Goal: Transaction & Acquisition: Book appointment/travel/reservation

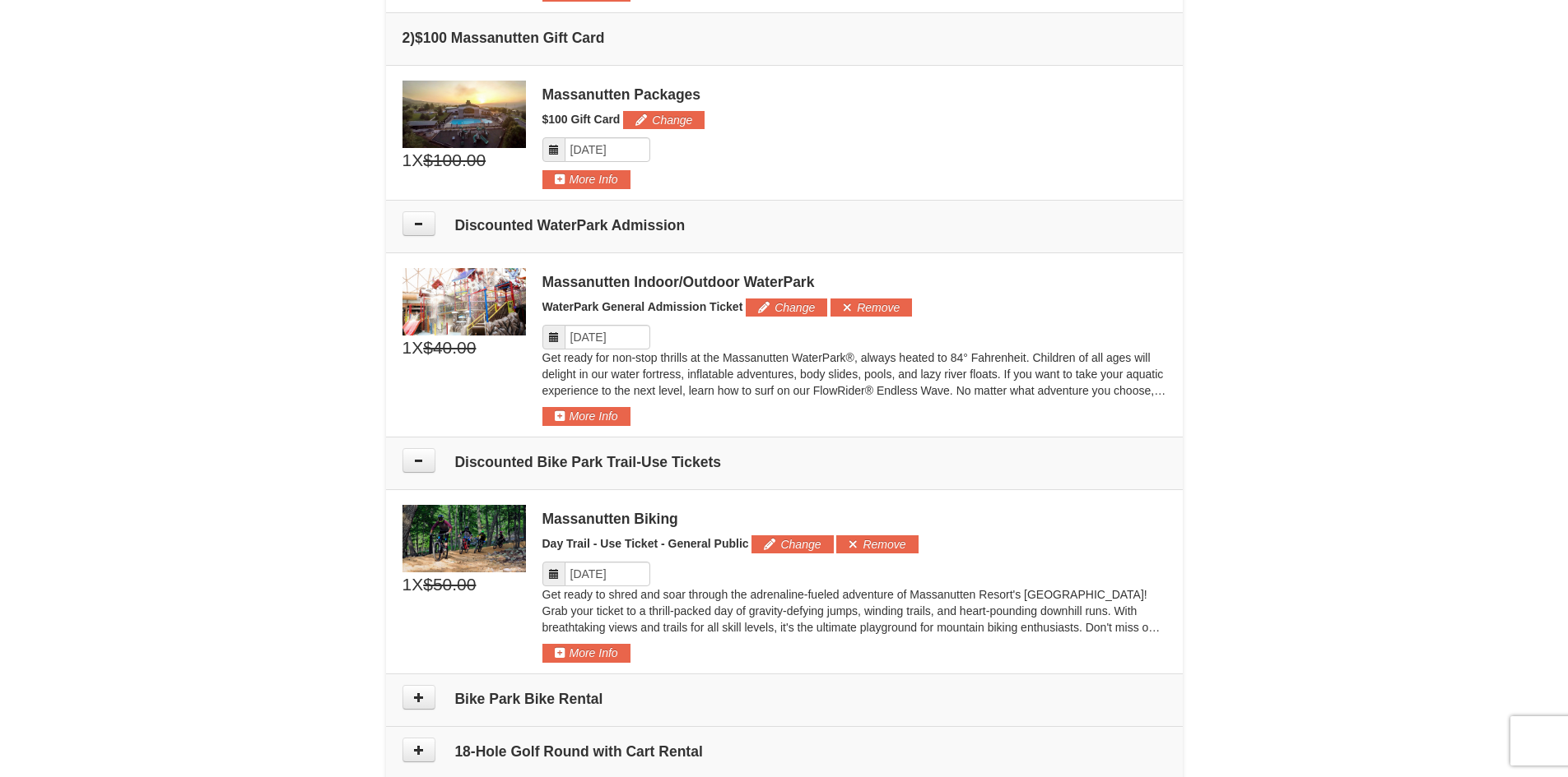
scroll to position [671, 0]
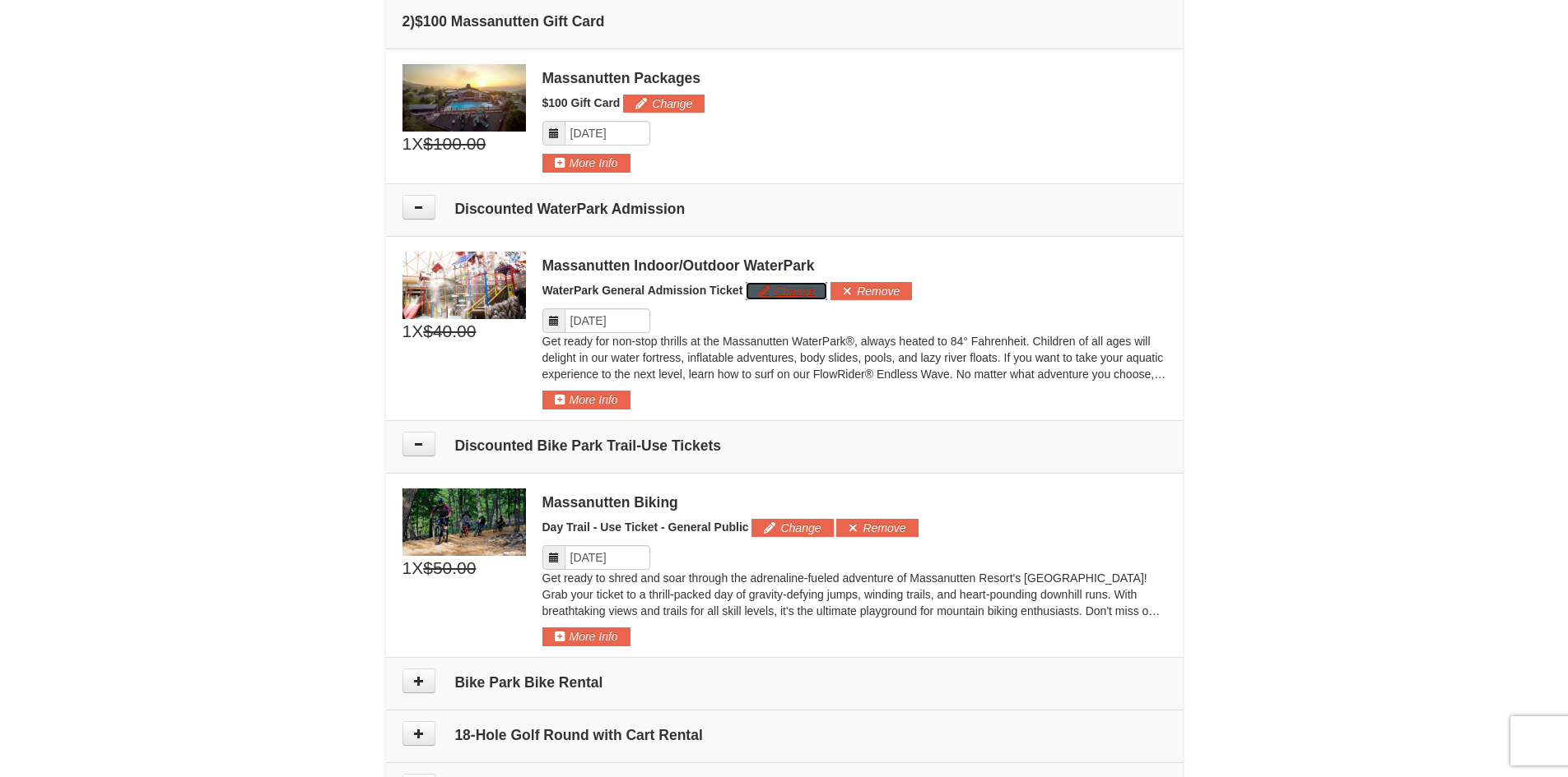
click at [776, 294] on button "Change" at bounding box center [786, 291] width 82 height 18
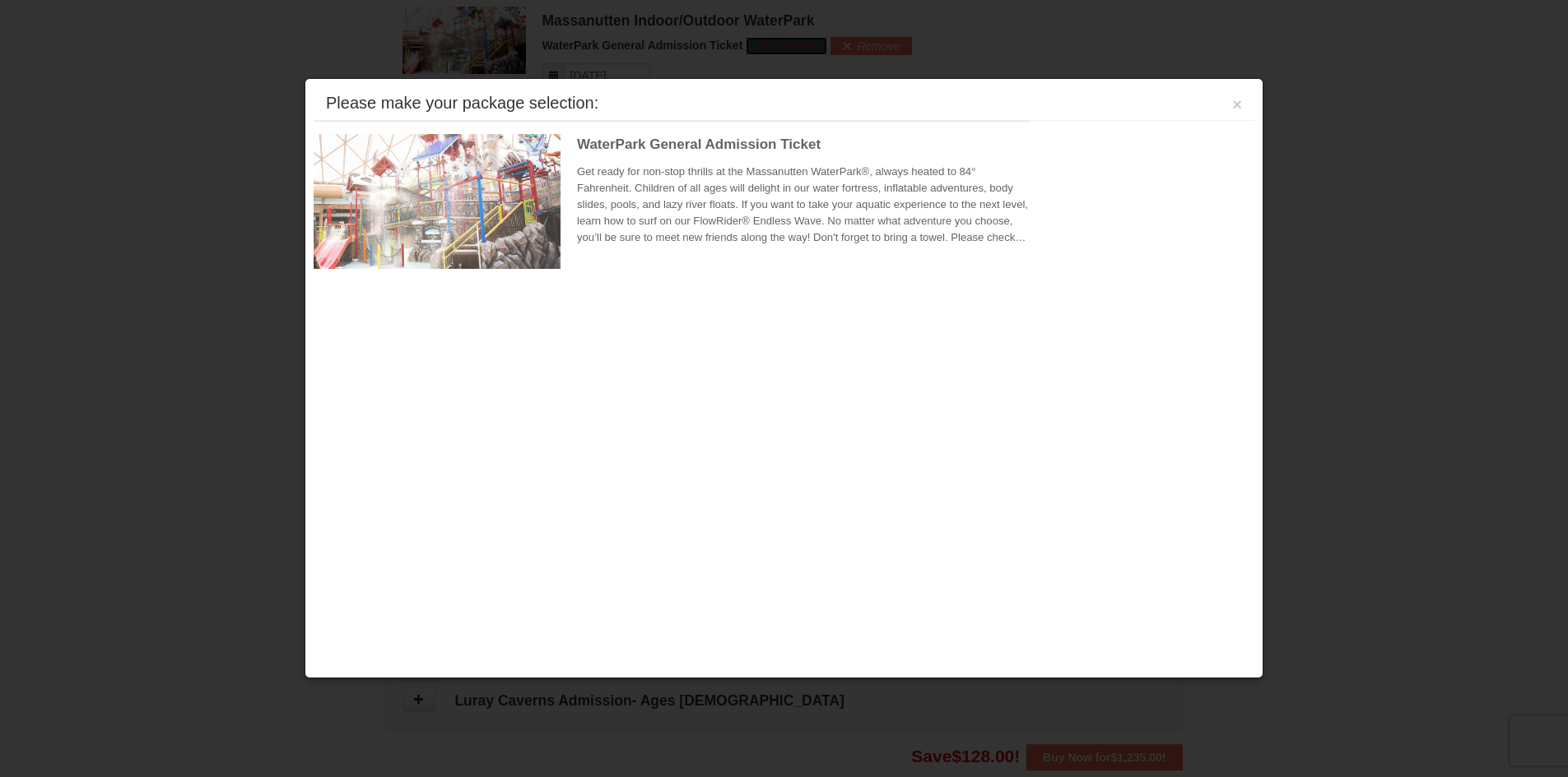
scroll to position [923, 0]
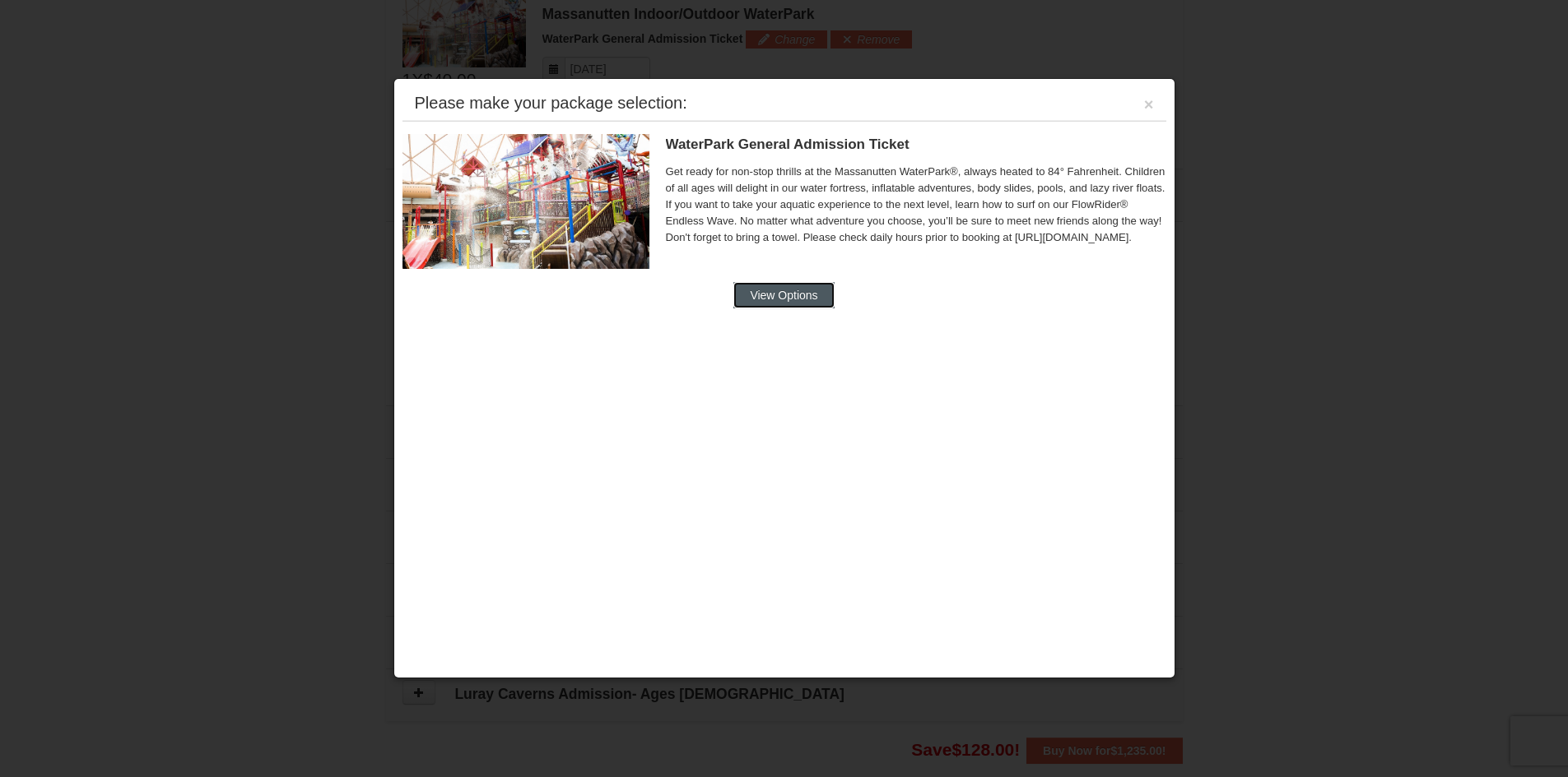
click at [788, 299] on button "View Options" at bounding box center [783, 294] width 101 height 26
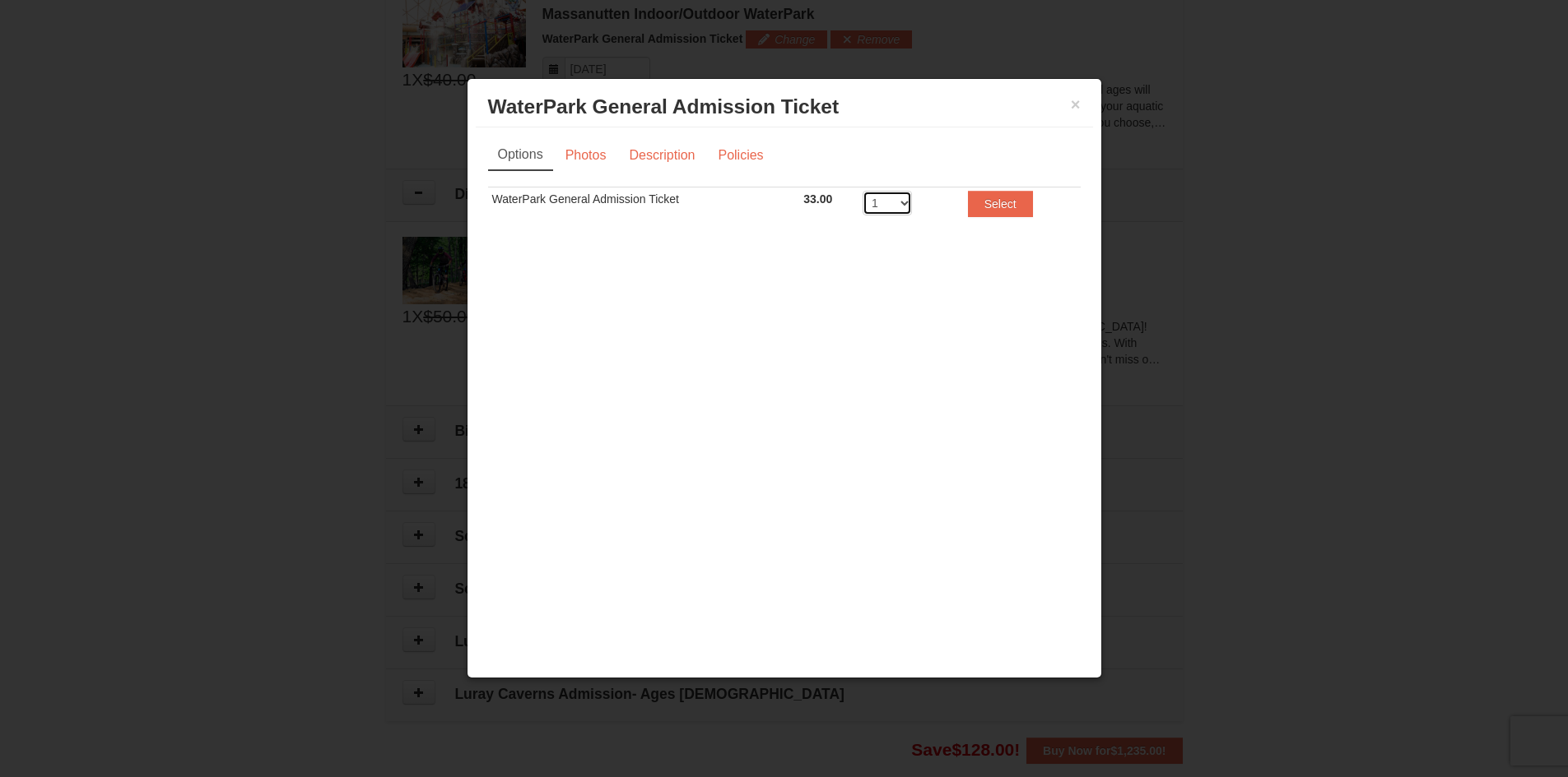
click at [905, 204] on select "1 2 3 4 5 6 7 8" at bounding box center [887, 203] width 49 height 25
click at [600, 148] on link "Photos" at bounding box center [585, 155] width 62 height 32
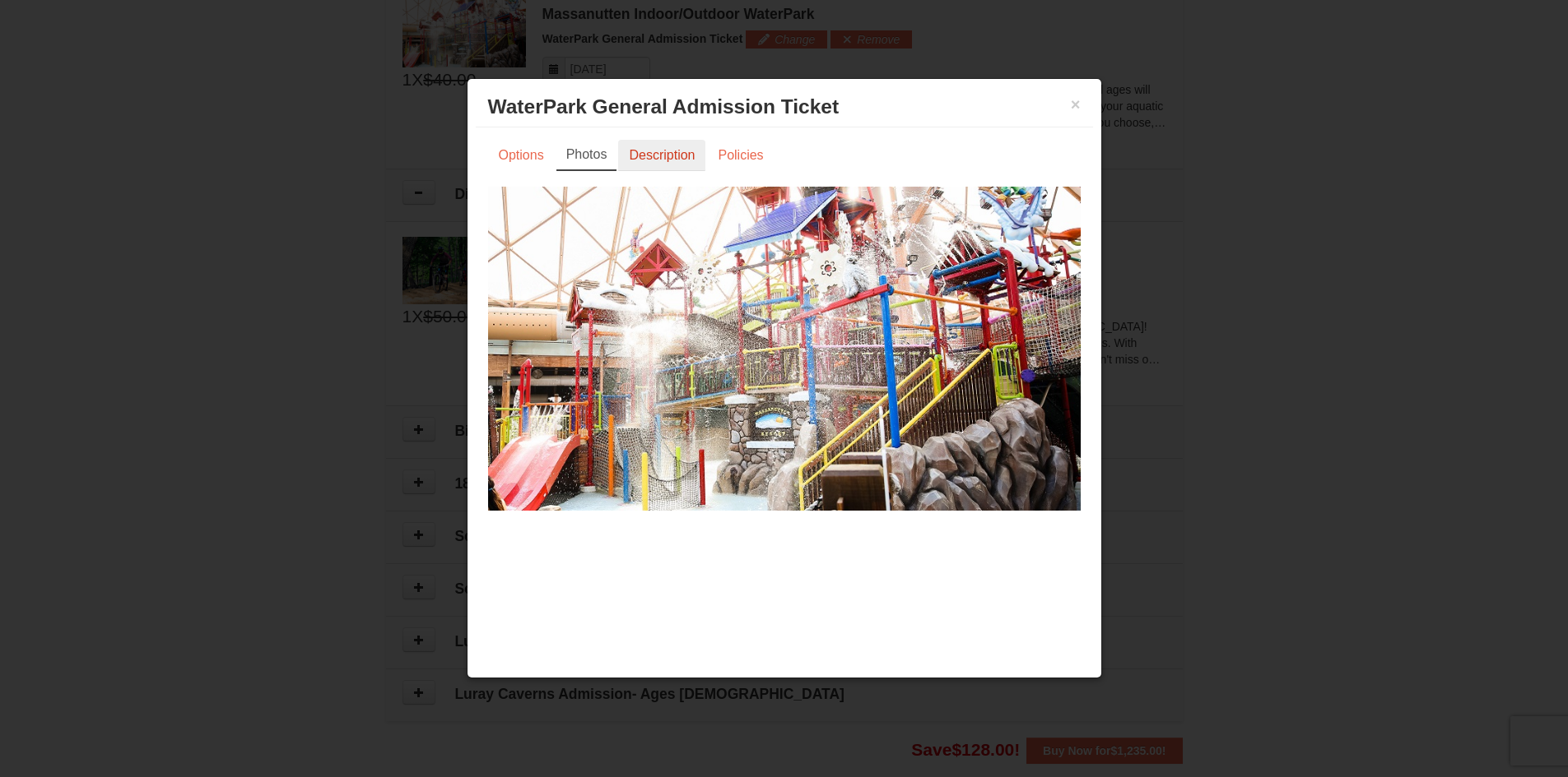
click at [683, 155] on link "Description" at bounding box center [661, 155] width 87 height 32
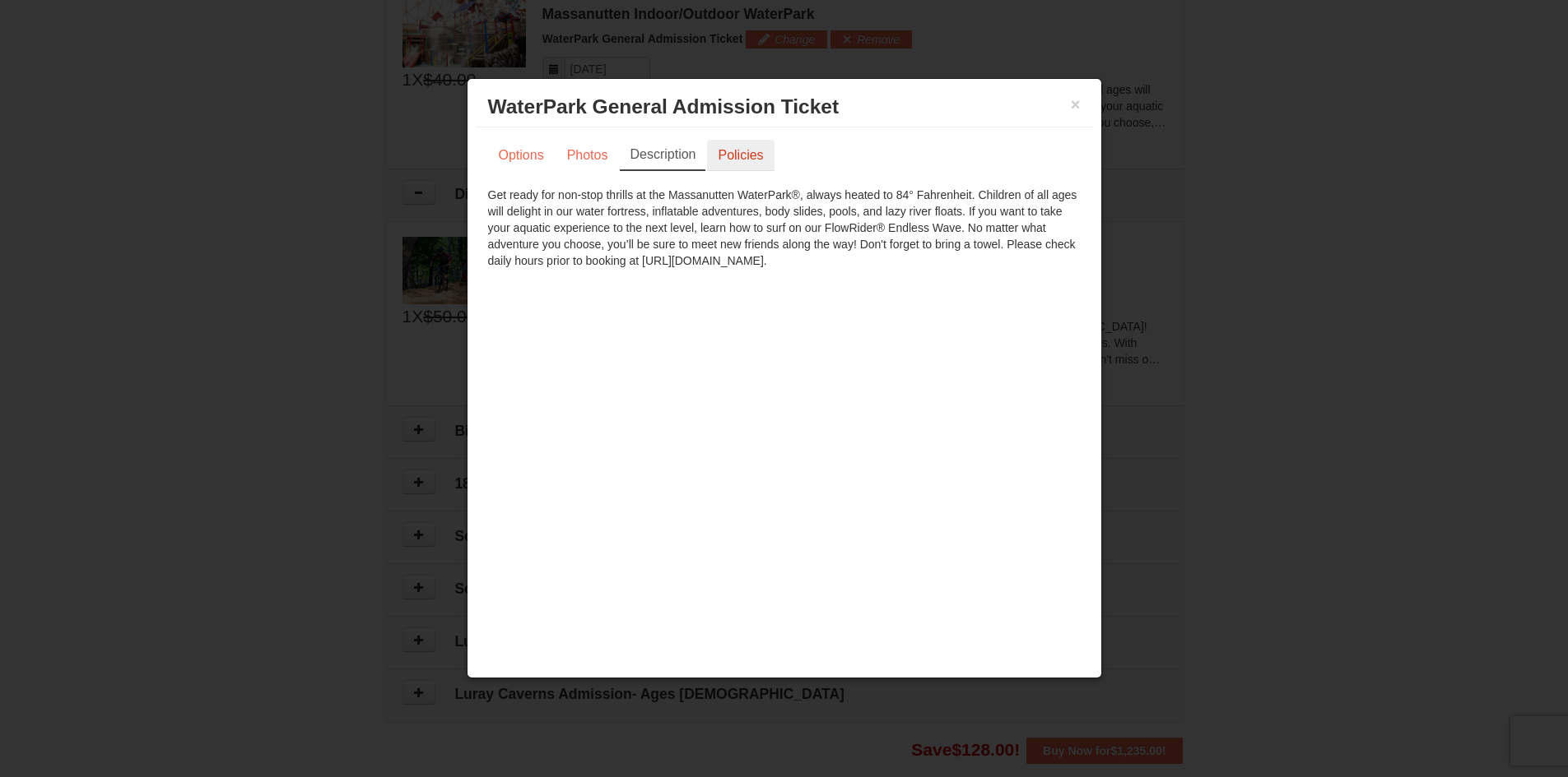
click at [739, 156] on link "Policies" at bounding box center [740, 155] width 66 height 32
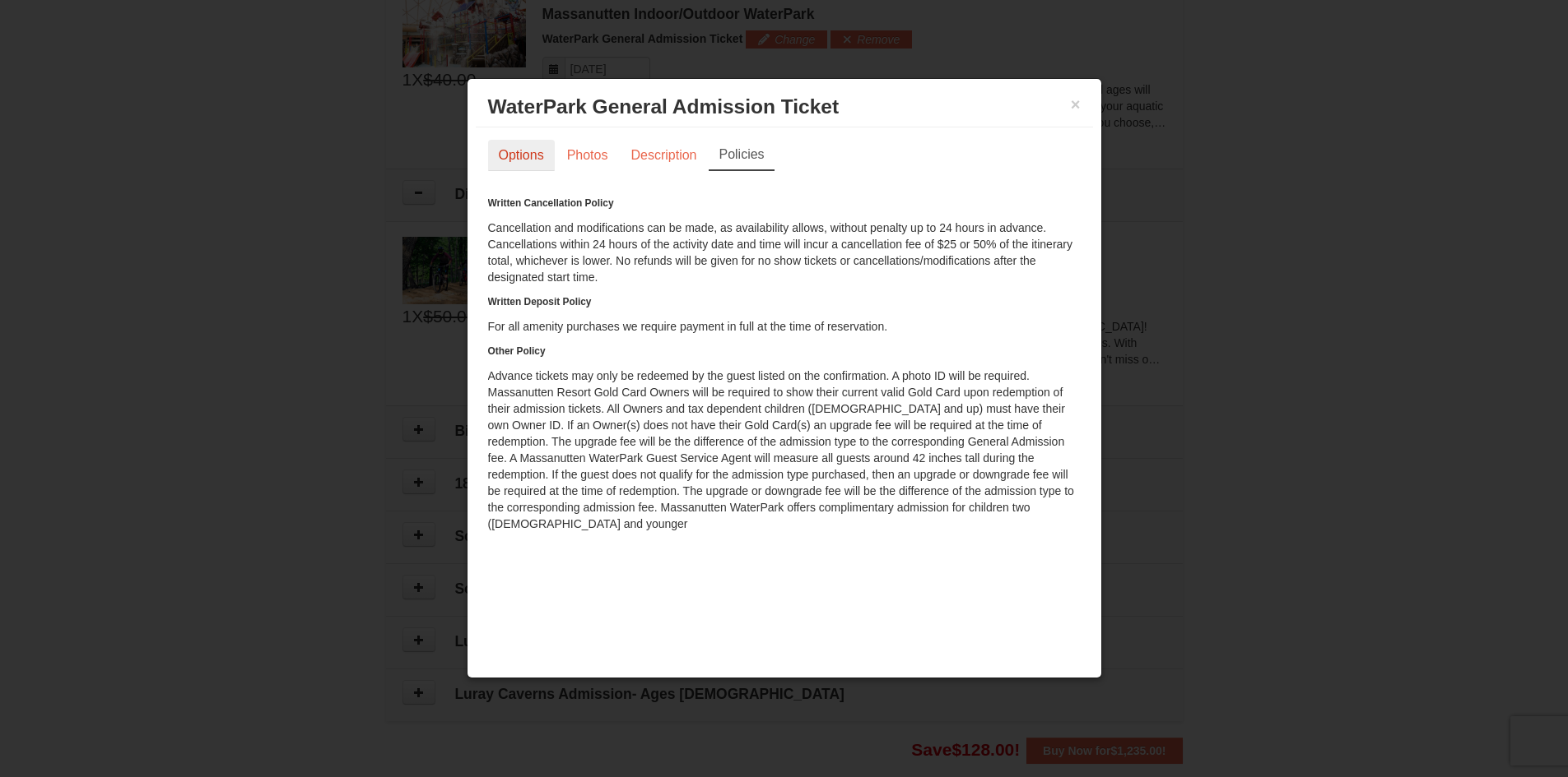
click at [521, 153] on link "Options" at bounding box center [520, 155] width 66 height 32
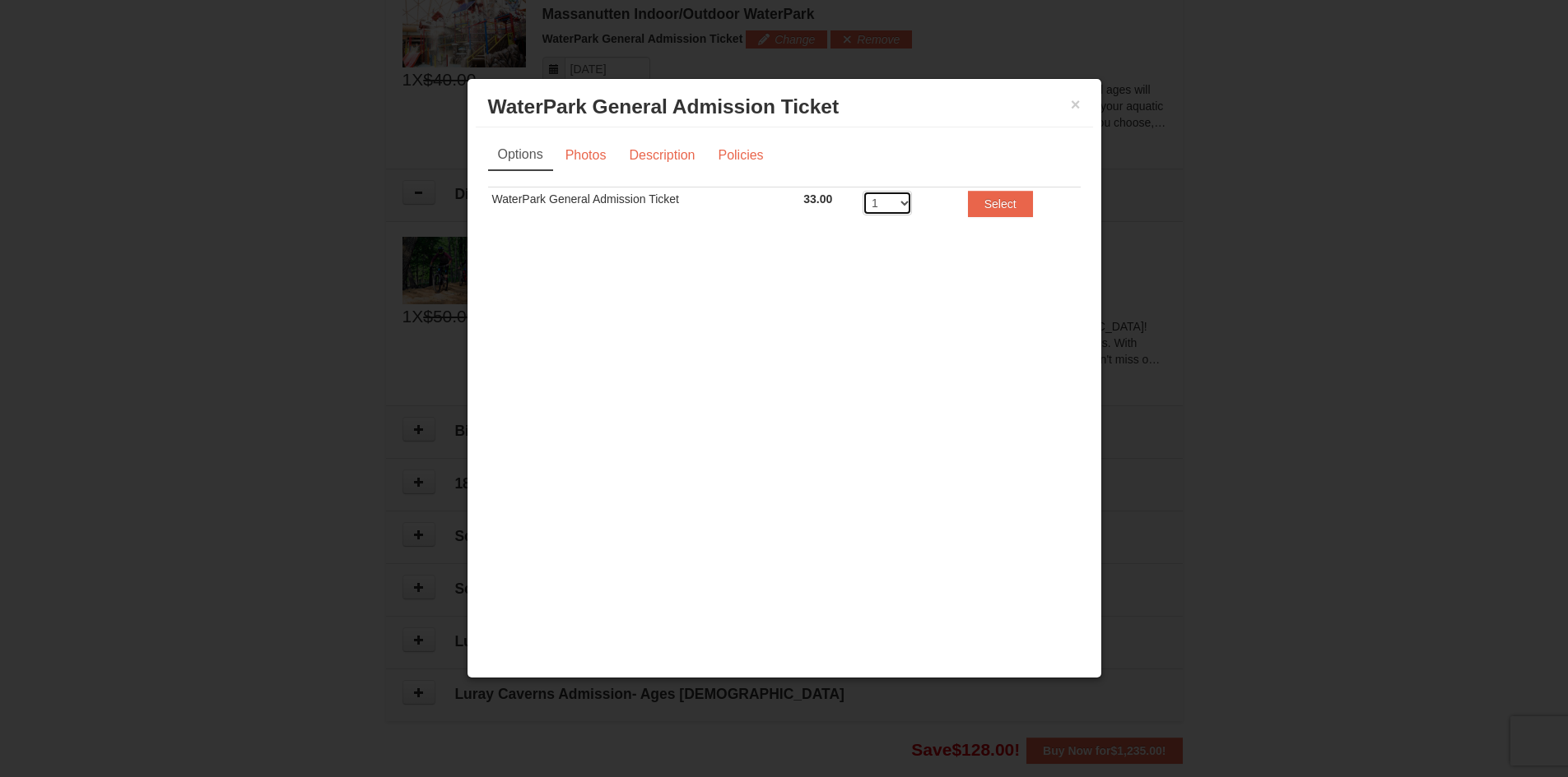
click at [900, 196] on select "1 2 3 4 5 6 7 8" at bounding box center [887, 203] width 49 height 25
select select "4"
click at [863, 191] on select "1 2 3 4 5 6 7 8" at bounding box center [887, 203] width 49 height 25
click at [1002, 206] on button "Select" at bounding box center [1000, 203] width 65 height 26
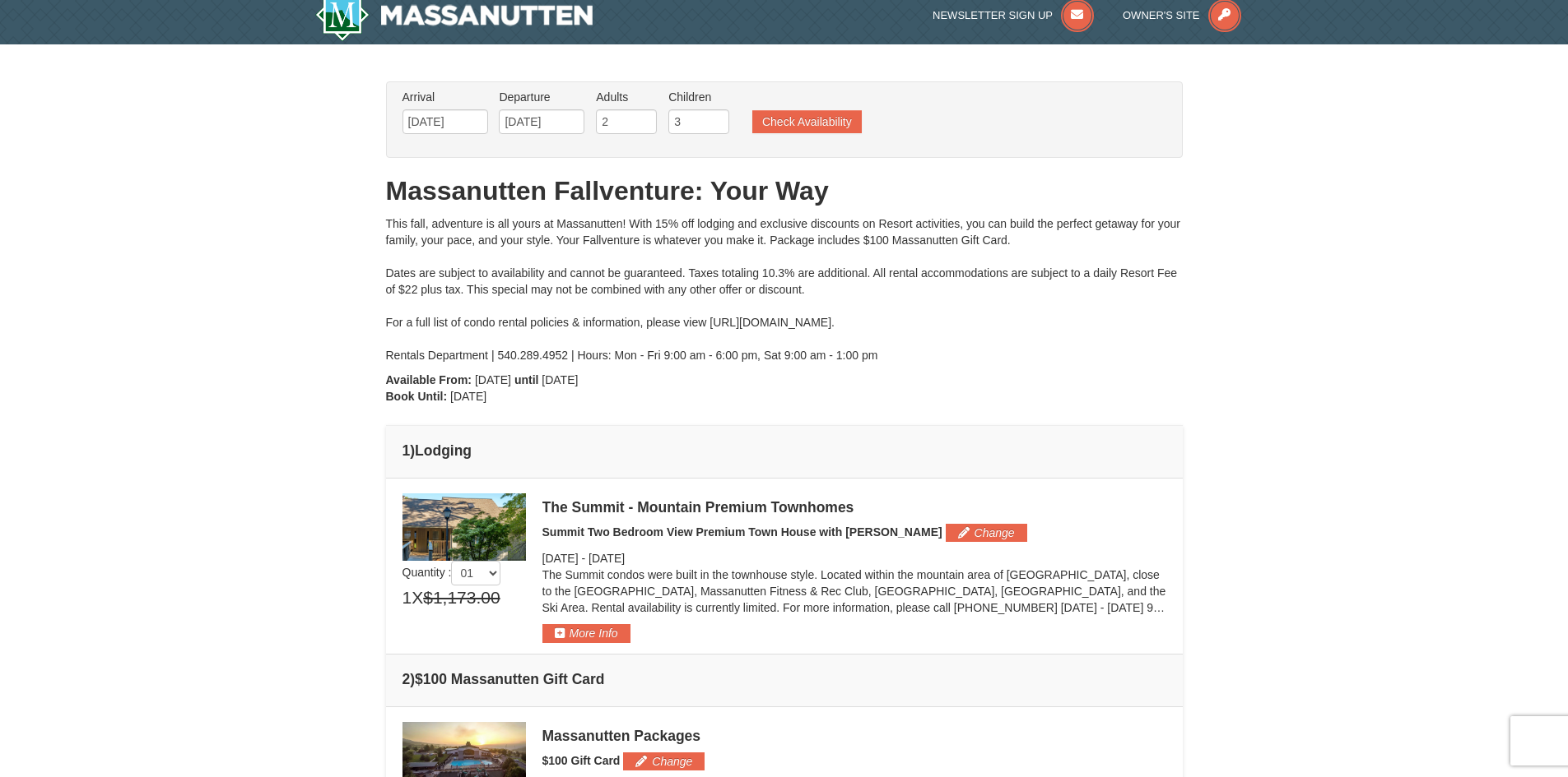
scroll to position [0, 0]
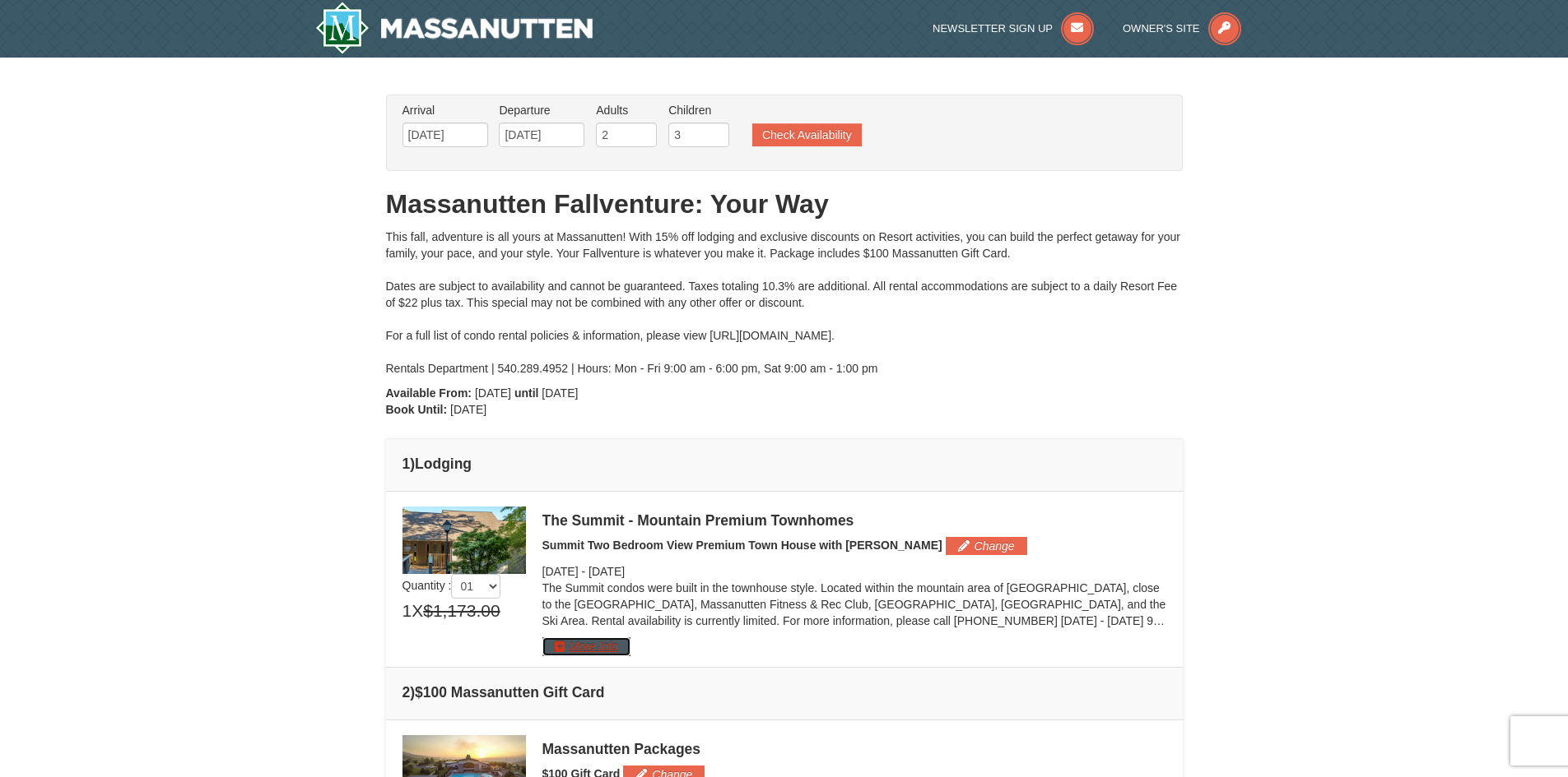
click at [588, 644] on button "More Info" at bounding box center [586, 647] width 88 height 18
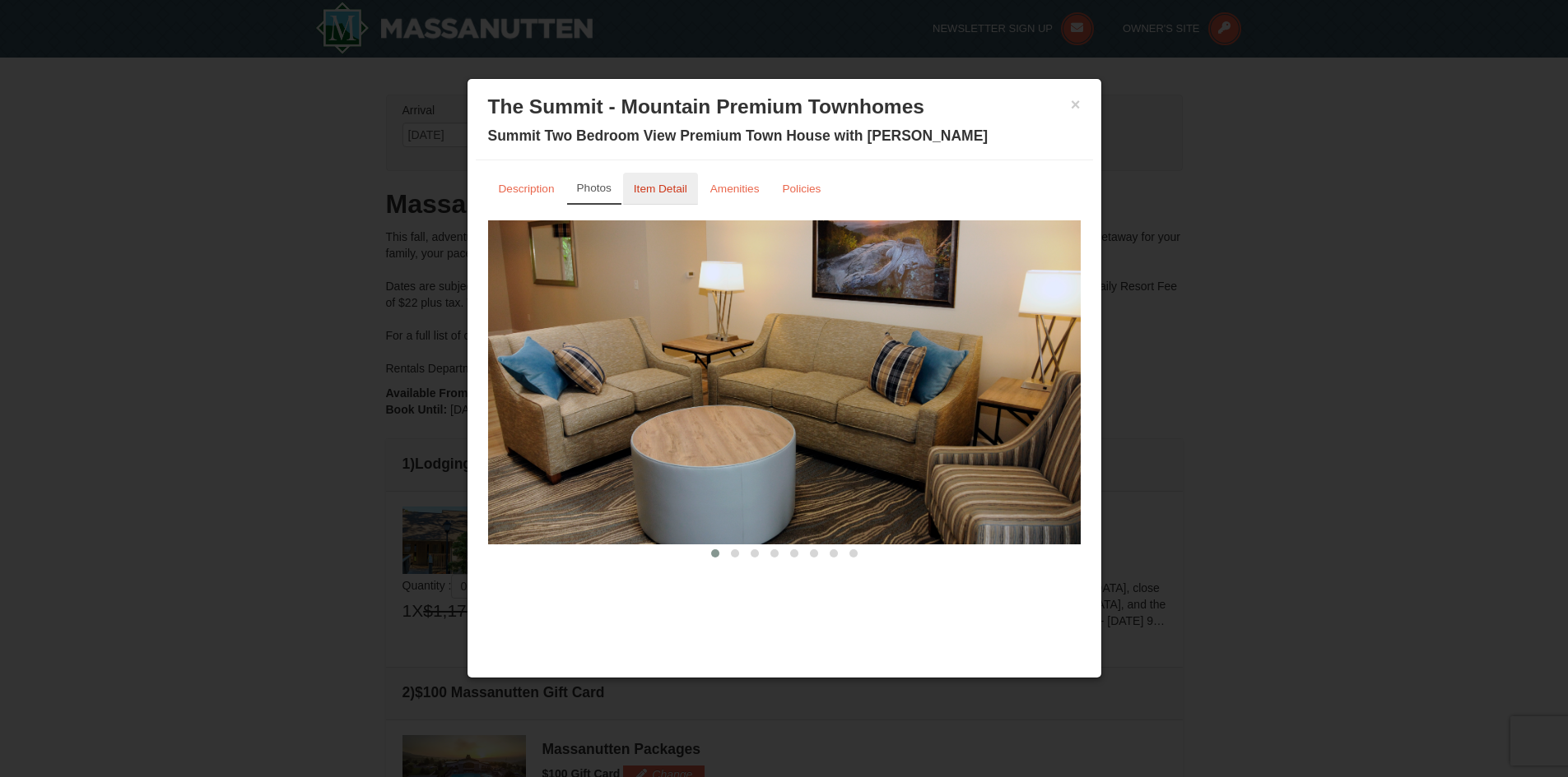
click at [672, 194] on small "Item Detail" at bounding box center [660, 188] width 54 height 12
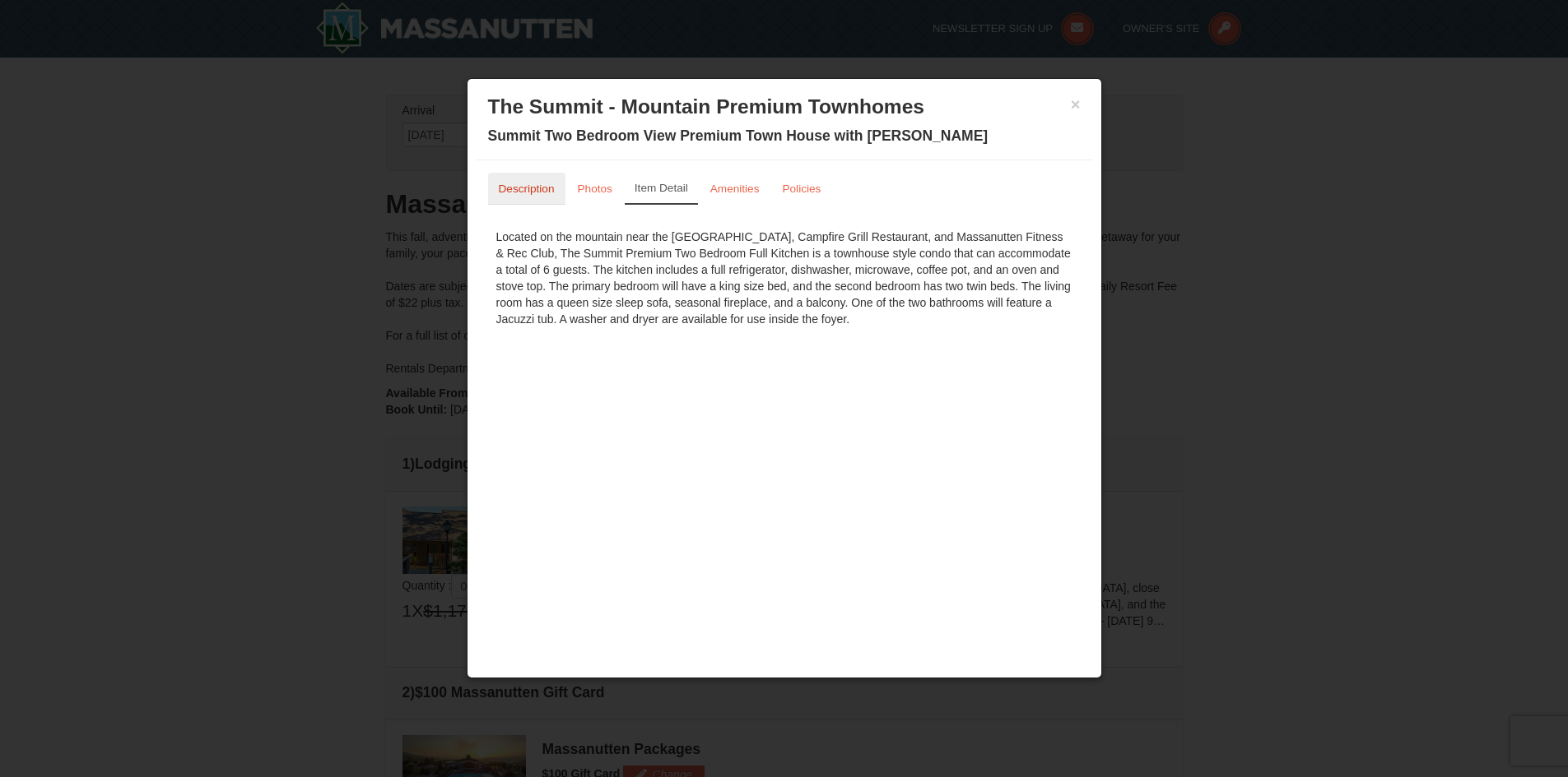
click at [545, 192] on small "Description" at bounding box center [527, 188] width 56 height 12
click at [765, 242] on span "Details" at bounding box center [776, 241] width 36 height 13
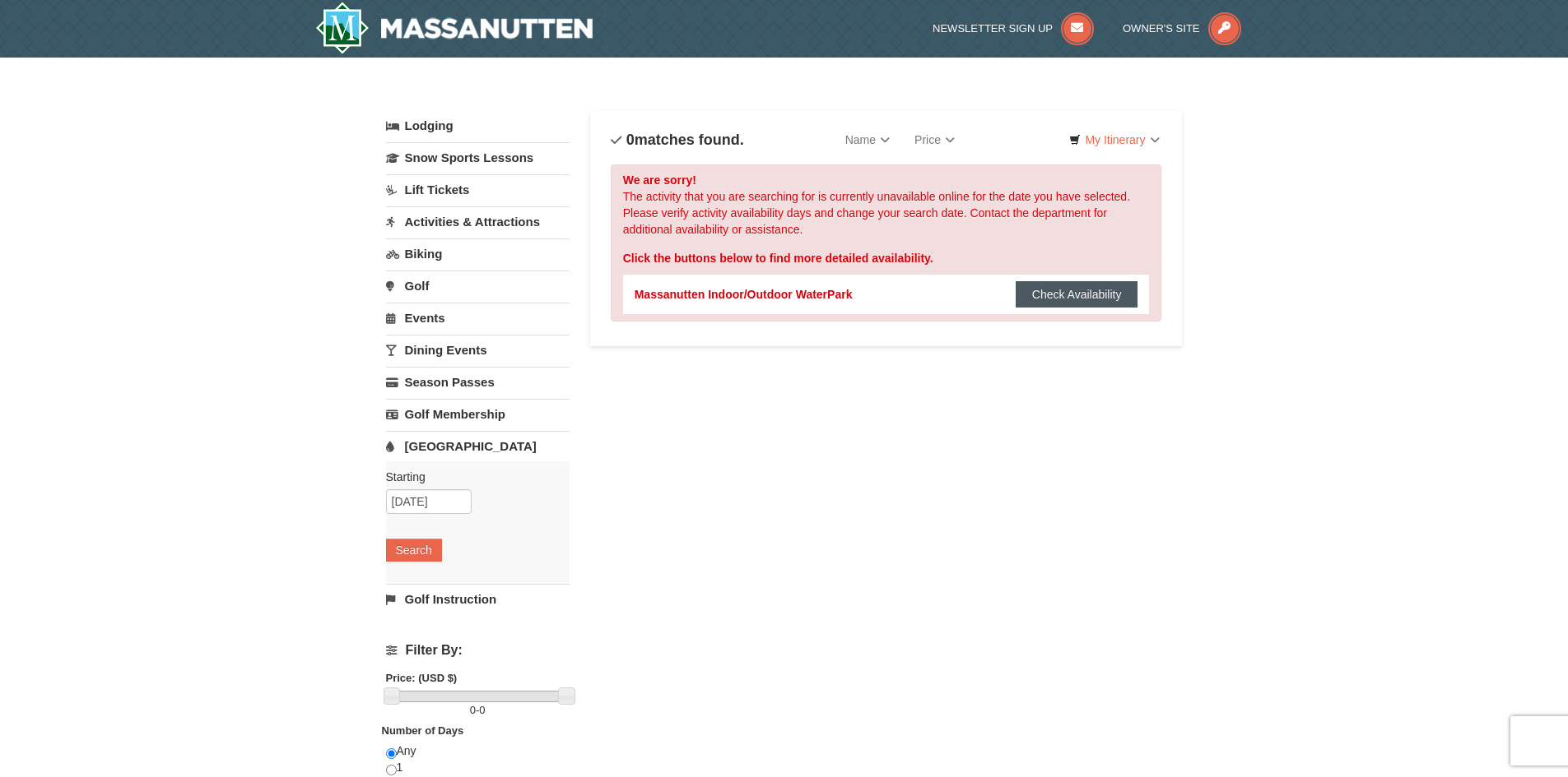
click at [1100, 294] on button "Check Availability" at bounding box center [1077, 294] width 123 height 26
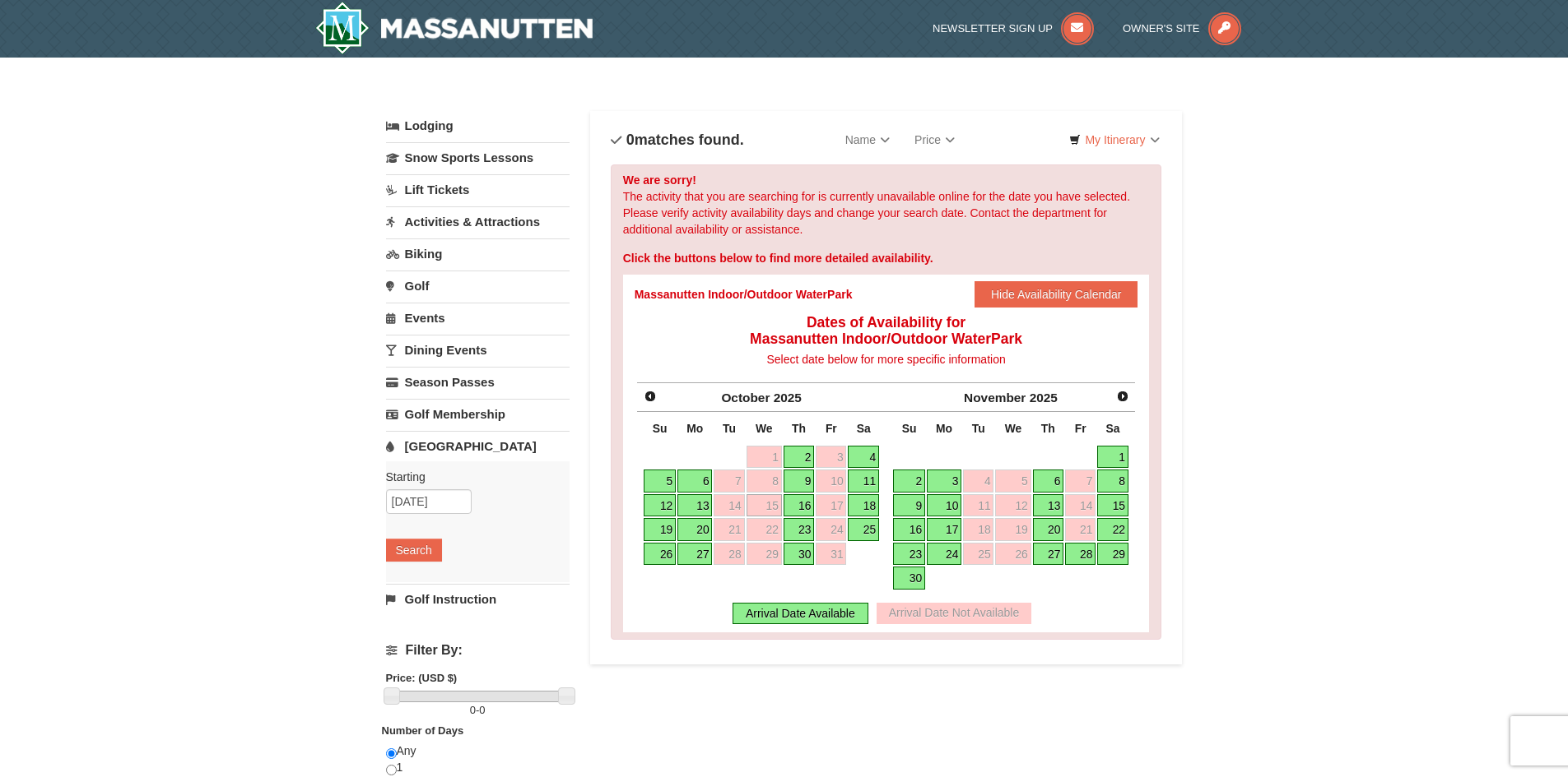
click at [800, 506] on link "16" at bounding box center [798, 506] width 32 height 23
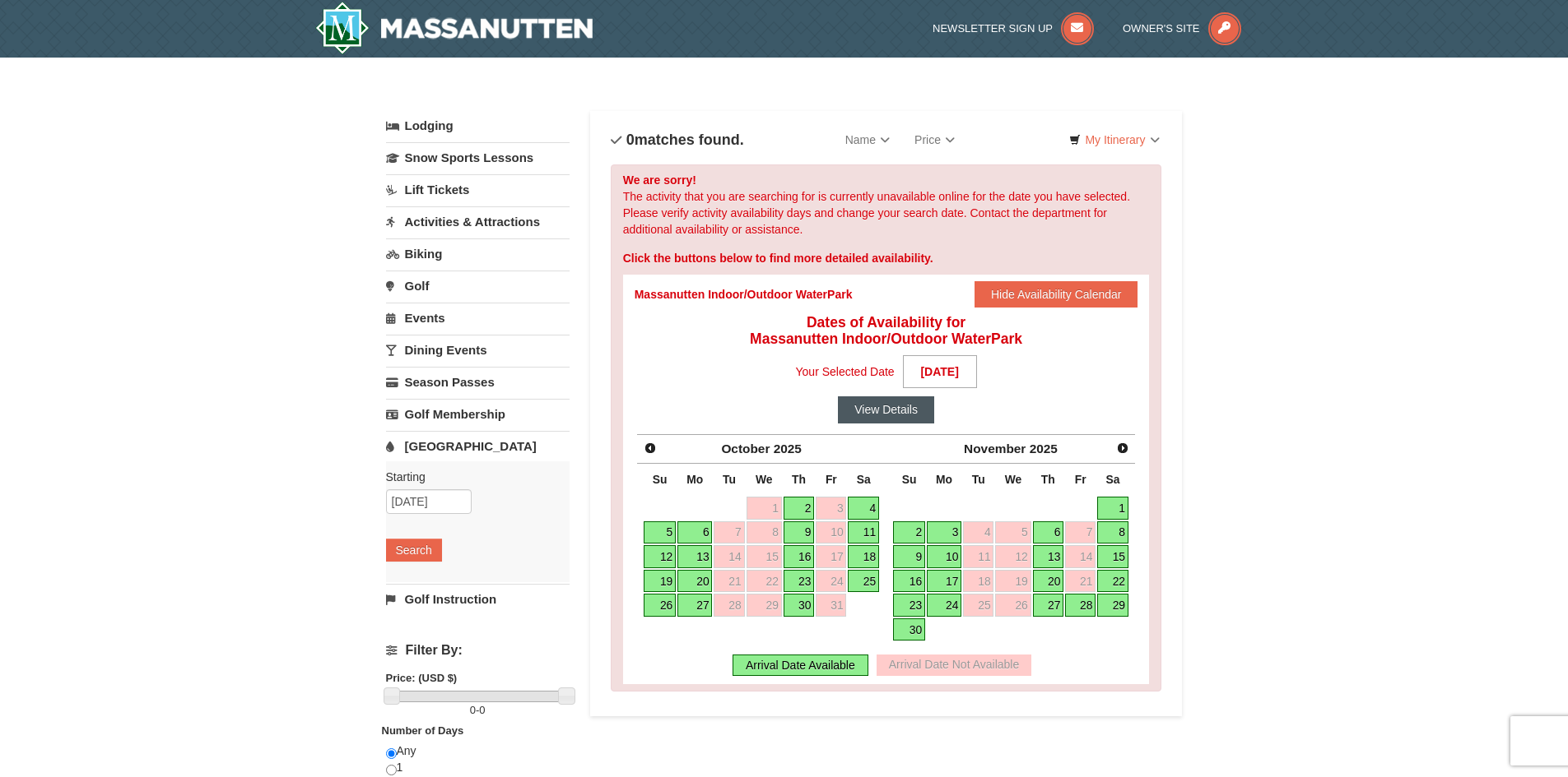
click at [894, 410] on button "View Details" at bounding box center [886, 409] width 96 height 26
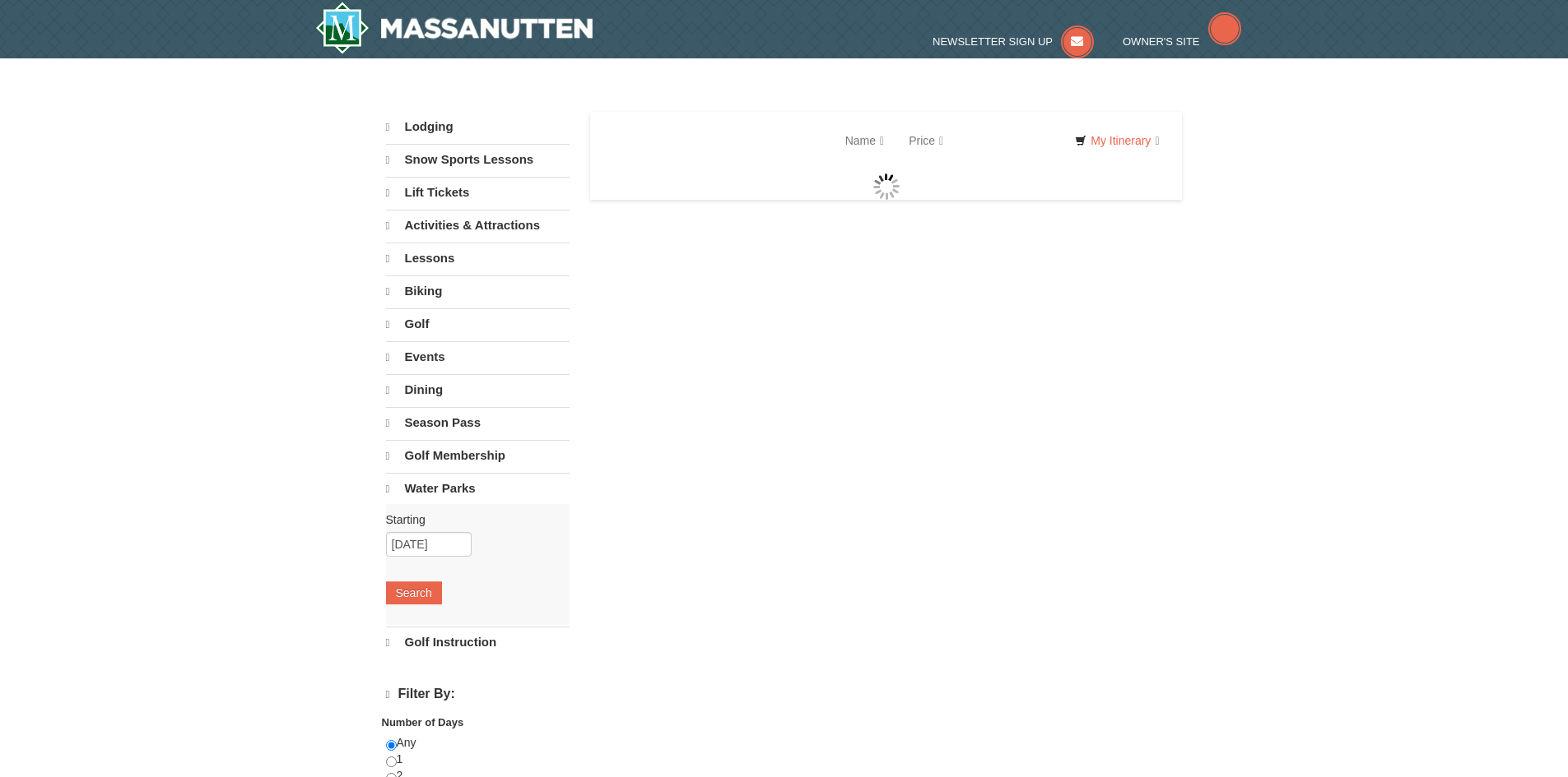
select select "9"
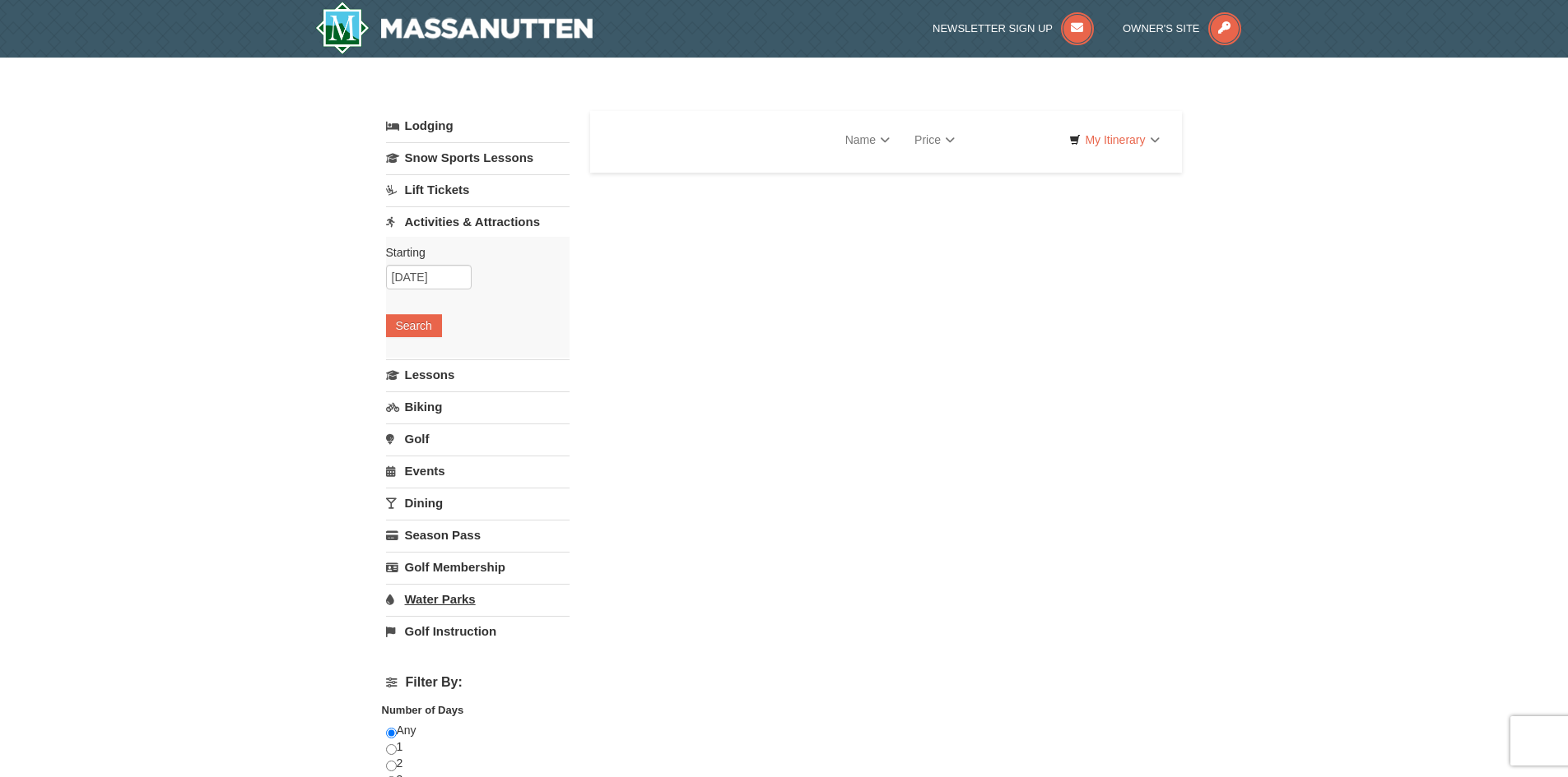
select select "9"
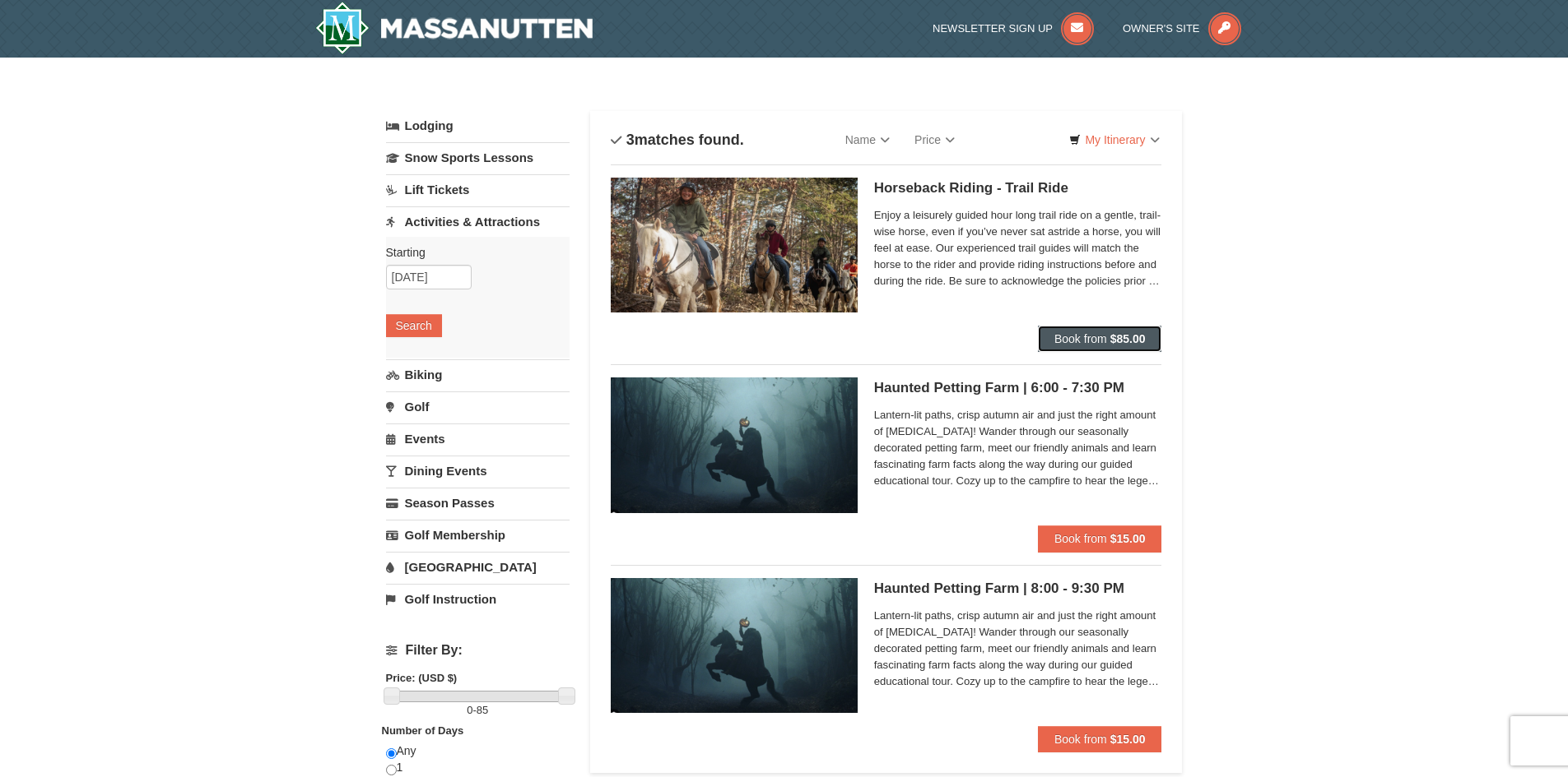
click at [1115, 338] on strong "$85.00" at bounding box center [1128, 339] width 36 height 13
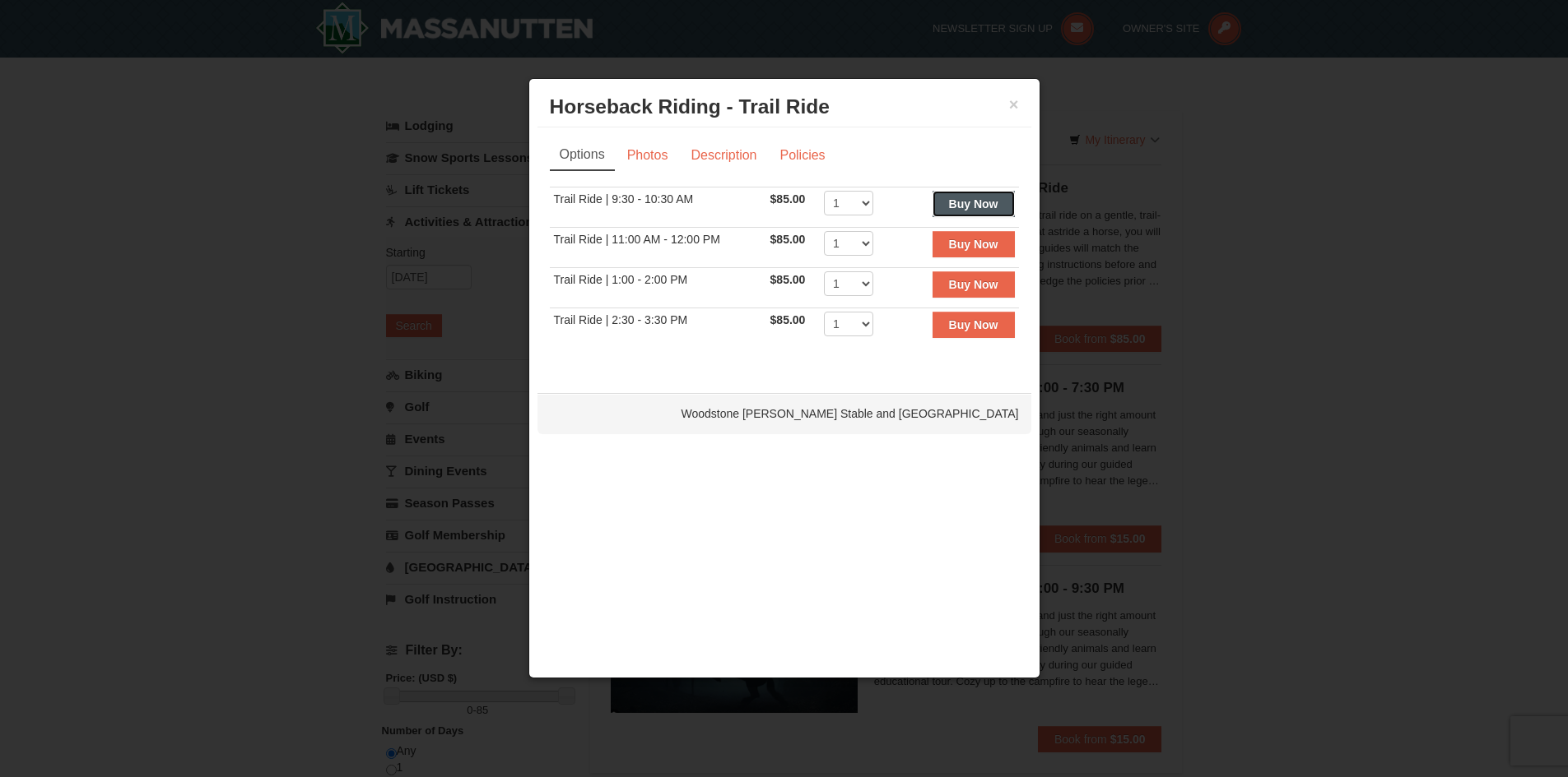
click at [976, 205] on strong "Buy Now" at bounding box center [973, 204] width 49 height 13
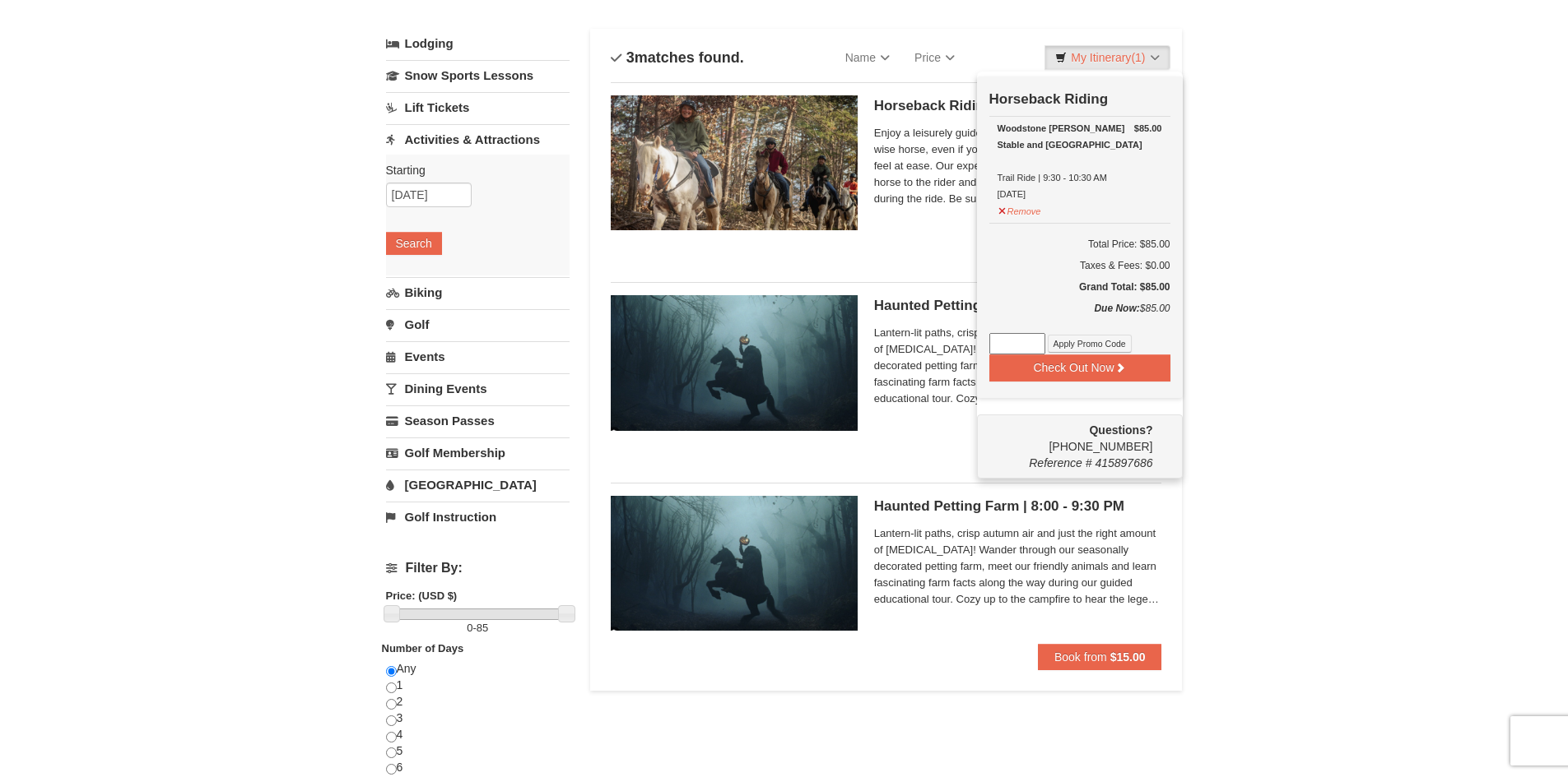
scroll to position [5, 0]
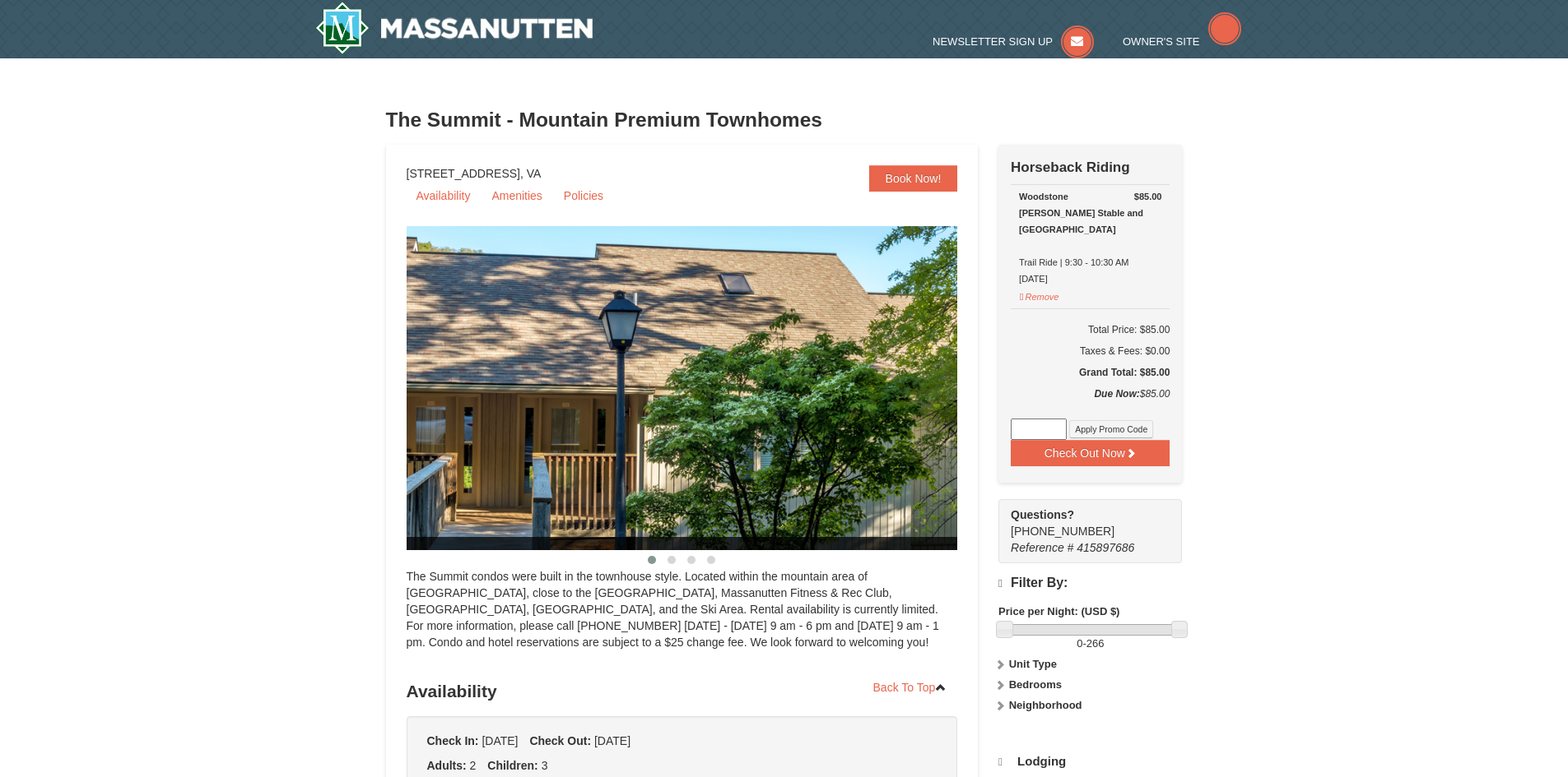
select select "9"
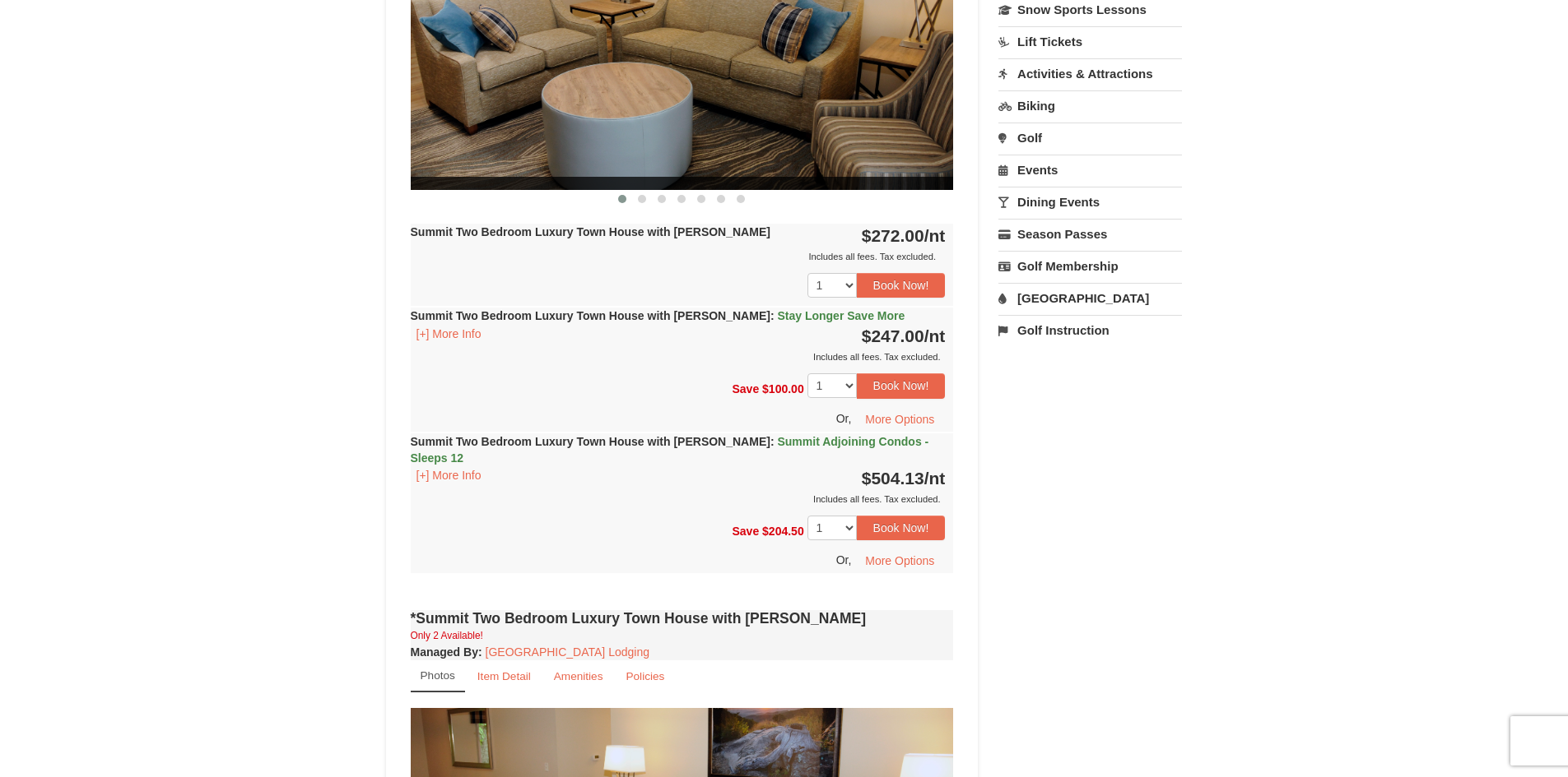
scroll to position [822, 0]
